Goal: Task Accomplishment & Management: Complete application form

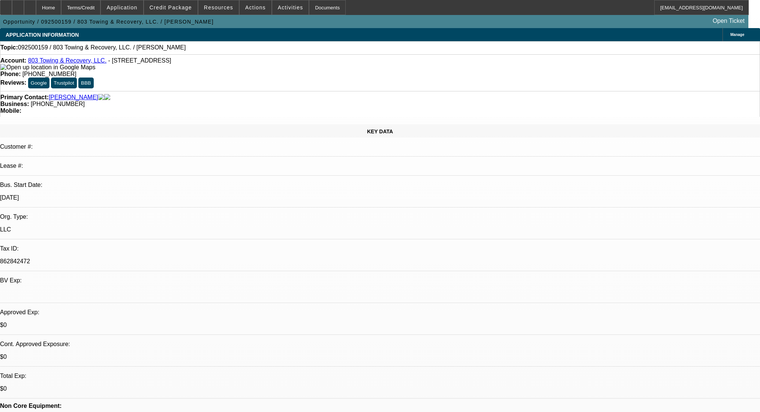
select select "0"
select select "2"
select select "0.1"
select select "4"
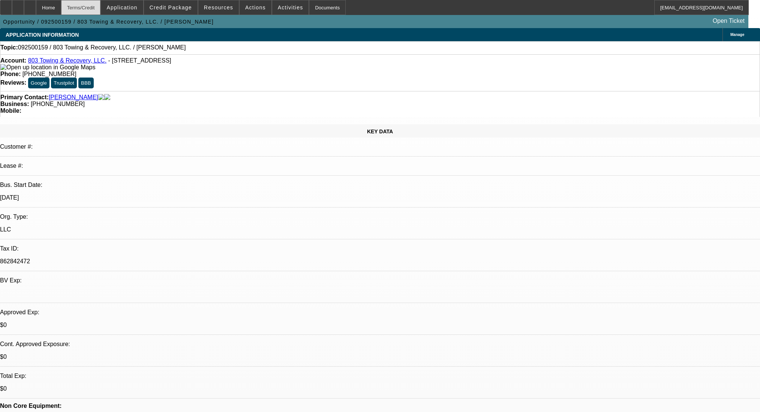
scroll to position [400, 0]
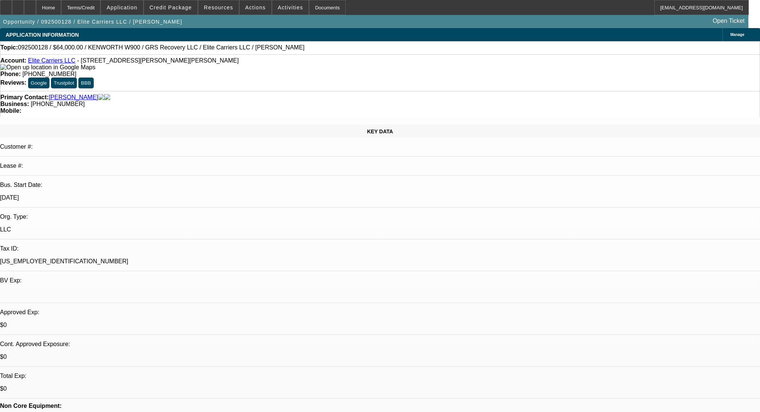
select select "0"
select select "2"
select select "0.1"
select select "4"
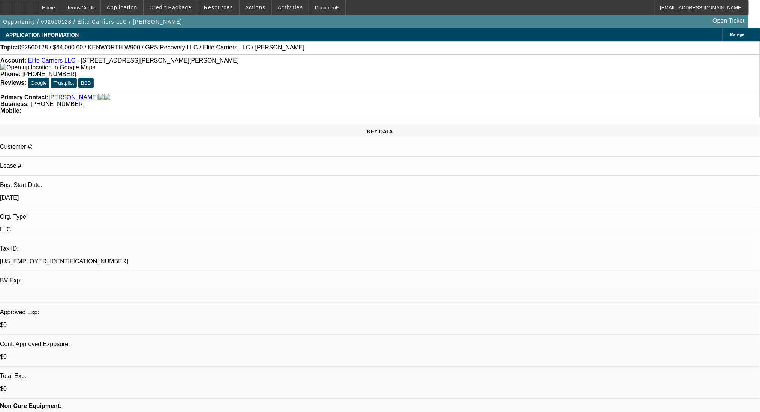
click at [24, 7] on div at bounding box center [18, 7] width 12 height 15
drag, startPoint x: 589, startPoint y: 191, endPoint x: 528, endPoint y: 152, distance: 72.8
drag, startPoint x: 550, startPoint y: 186, endPoint x: 516, endPoint y: 153, distance: 48.2
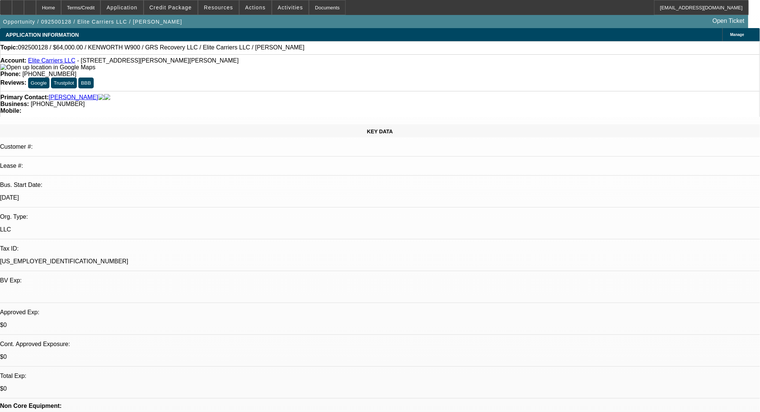
copy div "Good Afternoon- [PERSON_NAME] is the owner of Elite Carriers LLC, a local hauli…"
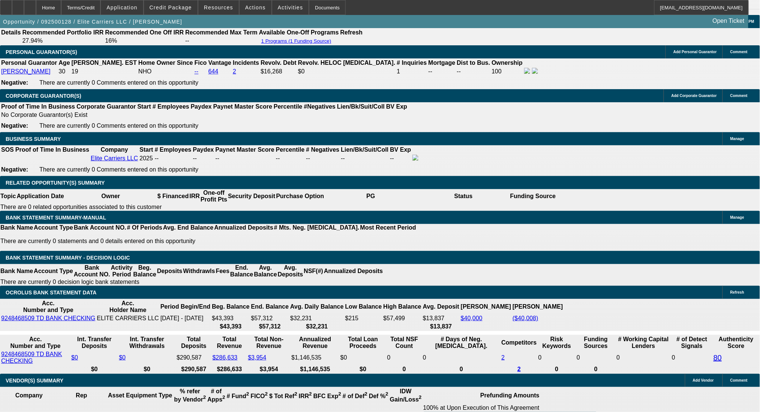
scroll to position [1050, 0]
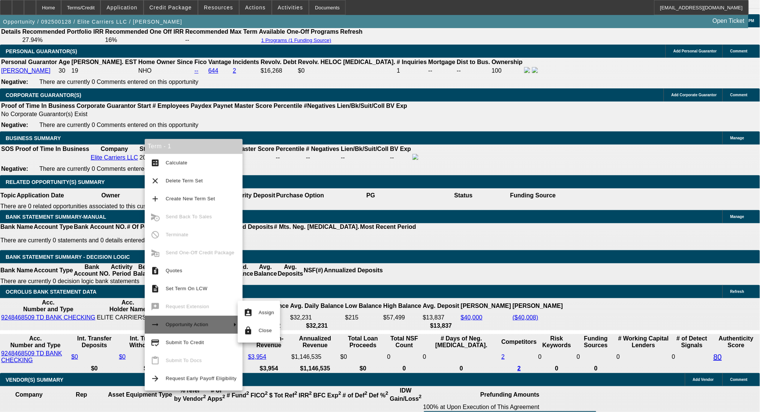
click at [187, 333] on button "arrow_right_alt Opportunity Action" at bounding box center [194, 325] width 98 height 18
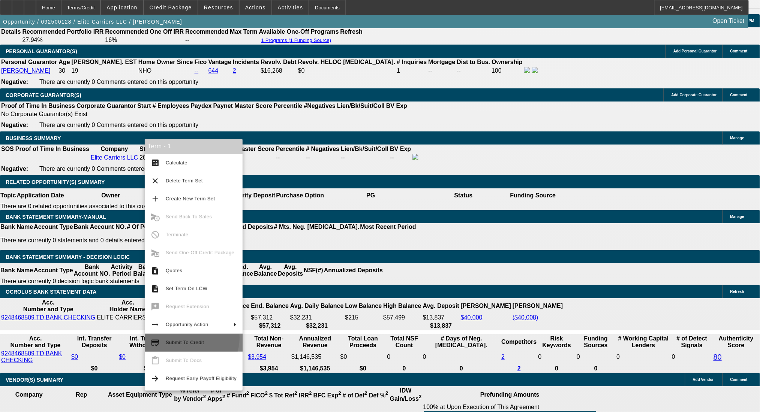
click at [187, 339] on span "Submit To Credit" at bounding box center [201, 343] width 71 height 9
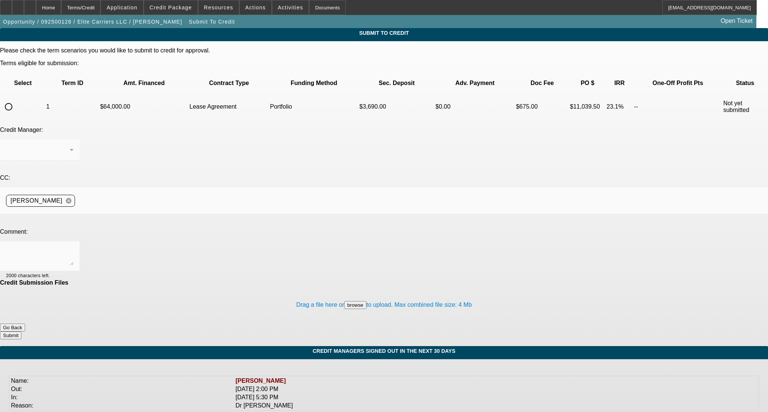
click at [16, 99] on input "radio" at bounding box center [8, 106] width 15 height 15
radio input "true"
click at [58, 147] on span "[PERSON_NAME]" at bounding box center [32, 150] width 52 height 6
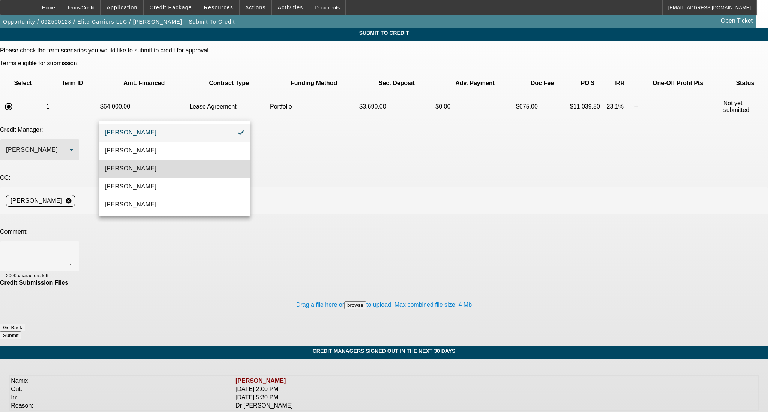
click at [143, 169] on span "[PERSON_NAME]" at bounding box center [131, 168] width 52 height 9
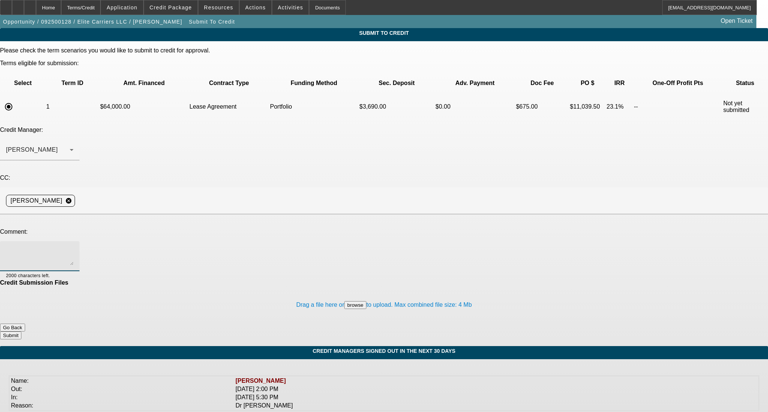
click at [73, 247] on textarea at bounding box center [39, 256] width 67 height 18
paste textarea "Good Afternoon- [PERSON_NAME] is the owner of Elite Carriers LLC, a local hauli…"
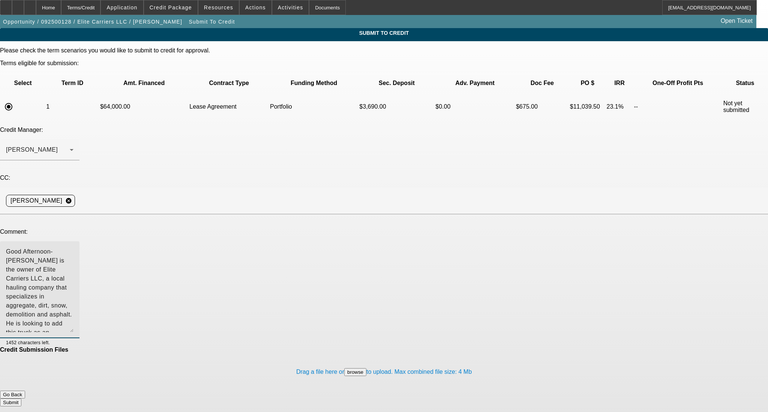
drag, startPoint x: 486, startPoint y: 186, endPoint x: 475, endPoint y: 255, distance: 70.3
click at [73, 256] on textarea "Good Afternoon- [PERSON_NAME] is the owner of Elite Carriers LLC, a local hauli…" at bounding box center [39, 289] width 67 height 85
click at [73, 247] on textarea "Good Afternoon- [PERSON_NAME] is the owner of Elite Carriers LLC, a local hauli…" at bounding box center [39, 291] width 67 height 88
click at [73, 247] on textarea "Good Morning - [PERSON_NAME] is the owner of Elite Carriers LLC, a local haulin…" at bounding box center [39, 291] width 67 height 88
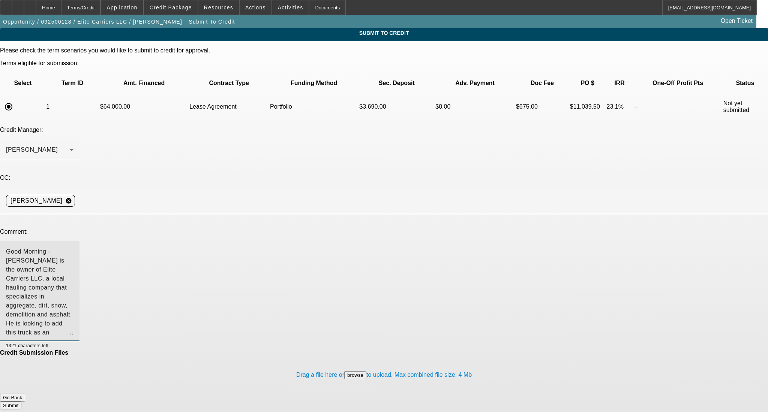
click at [73, 247] on textarea "Good Morning - [PERSON_NAME] is the owner of Elite Carriers LLC, a local haulin…" at bounding box center [39, 291] width 67 height 88
click at [73, 247] on textarea at bounding box center [39, 291] width 67 height 88
type textarea "Good Morning - [PERSON_NAME] is the owner of Elite Carriers LLC, a local haulin…"
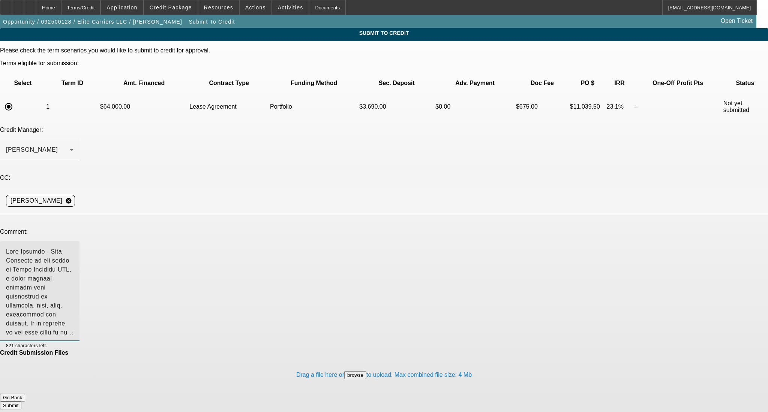
click at [21, 402] on button "Submit" at bounding box center [10, 406] width 21 height 8
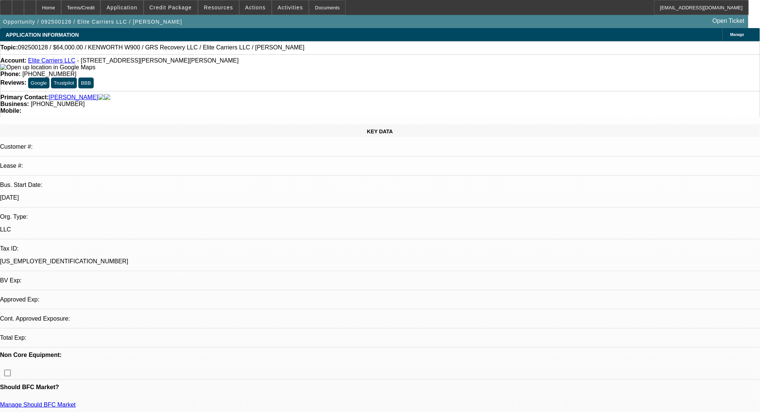
select select "0"
select select "2"
select select "0.1"
select select "4"
